Goal: Navigation & Orientation: Find specific page/section

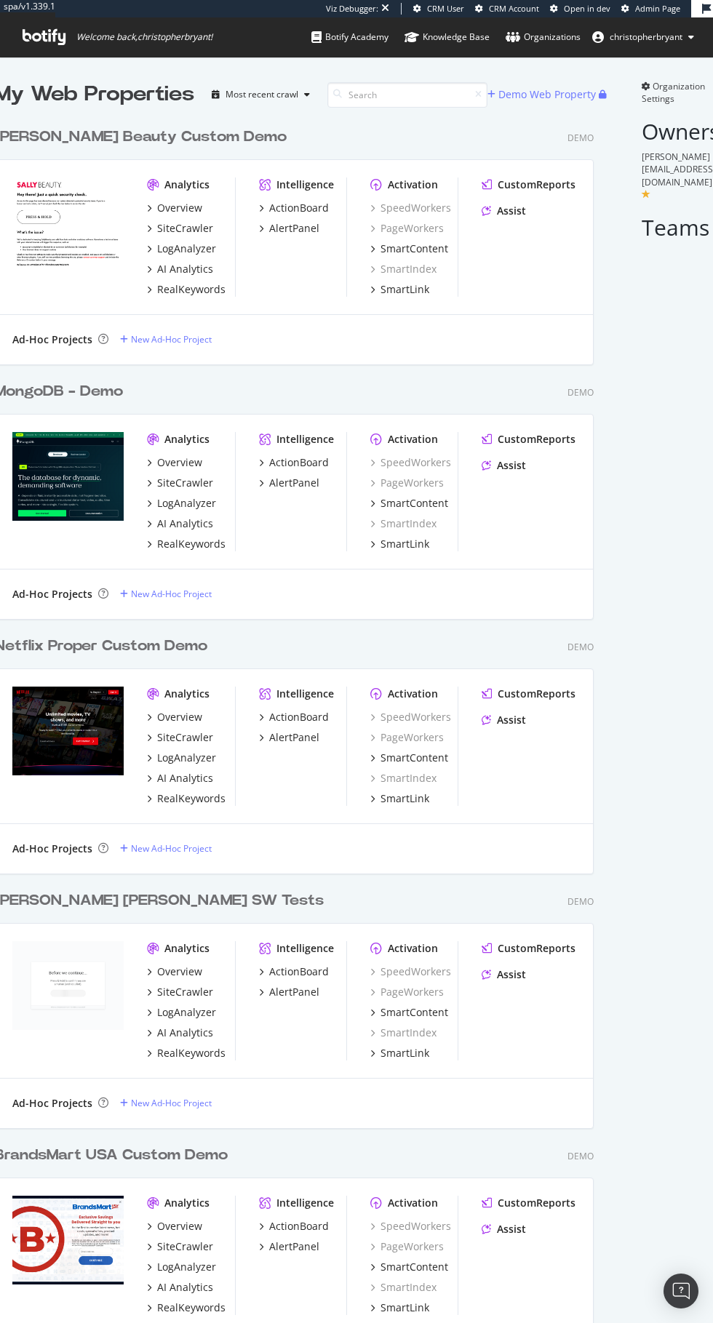
click at [381, 95] on input at bounding box center [407, 94] width 160 height 25
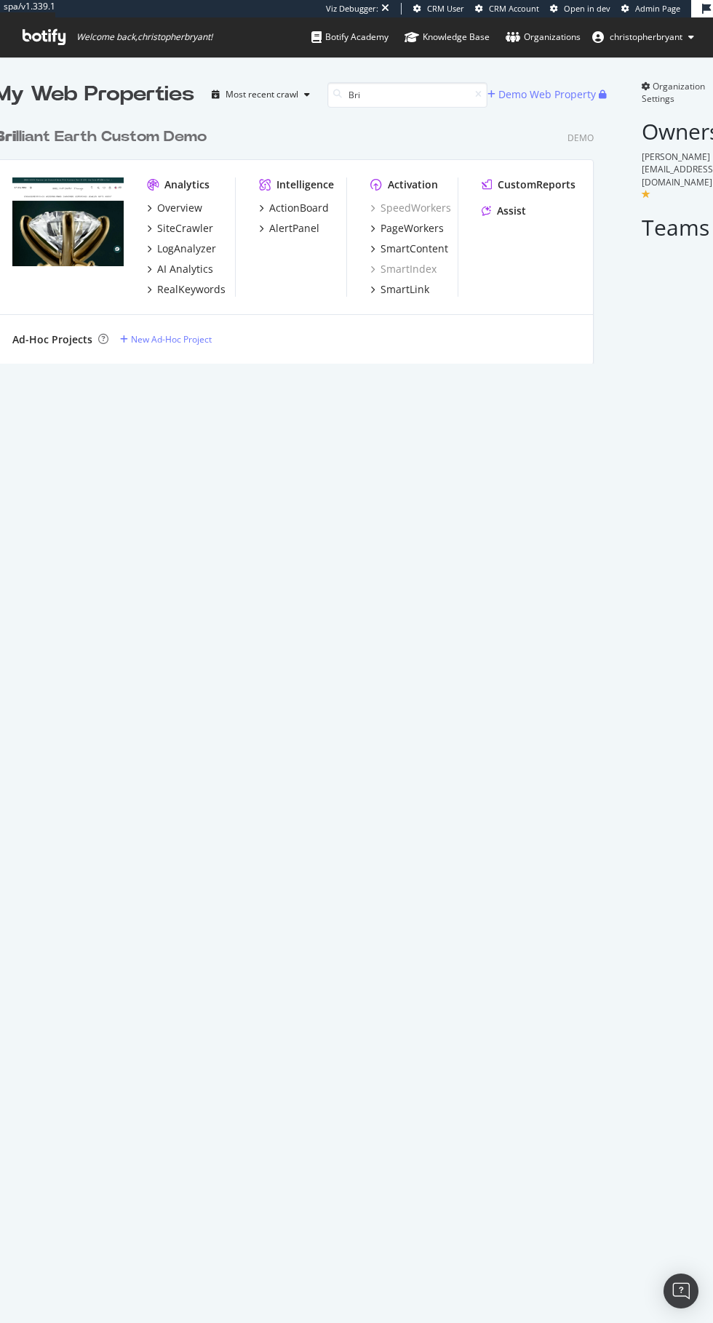
type input "Bri"
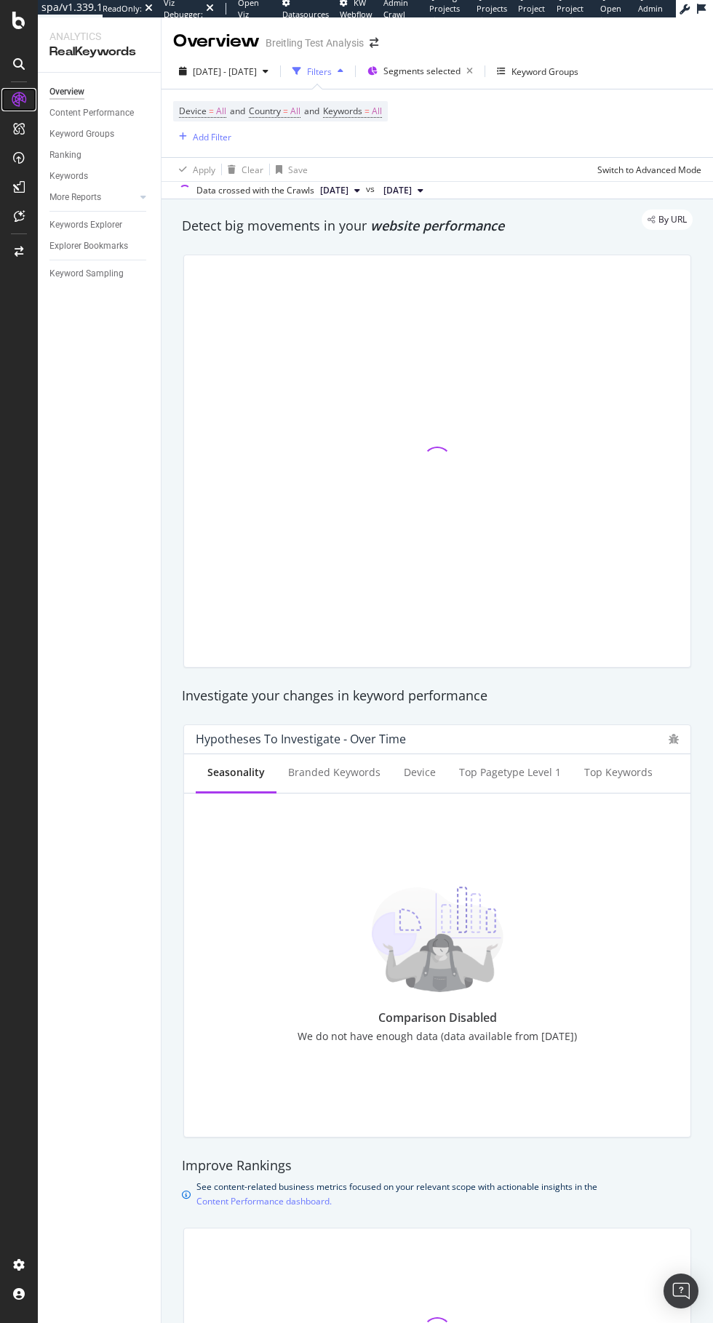
click at [17, 100] on icon at bounding box center [19, 99] width 15 height 15
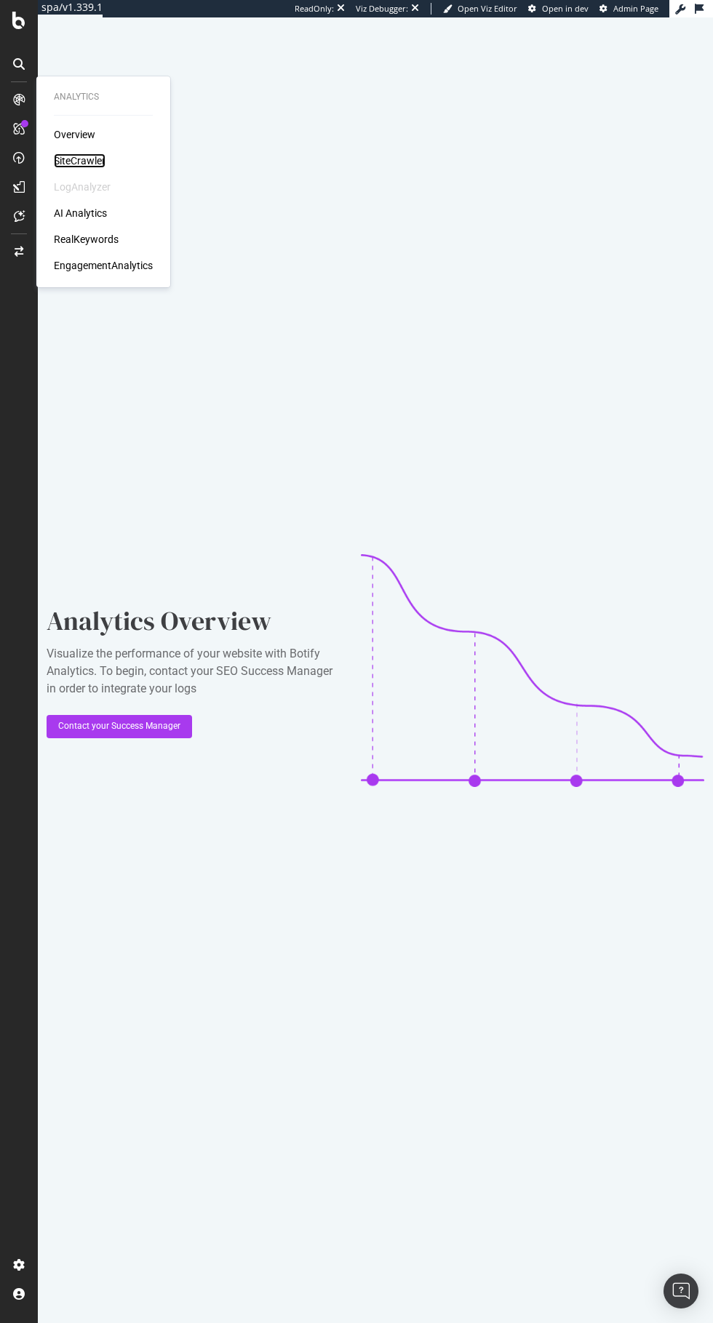
click at [79, 164] on div "SiteCrawler" at bounding box center [80, 160] width 52 height 15
